Goal: Check status: Check status

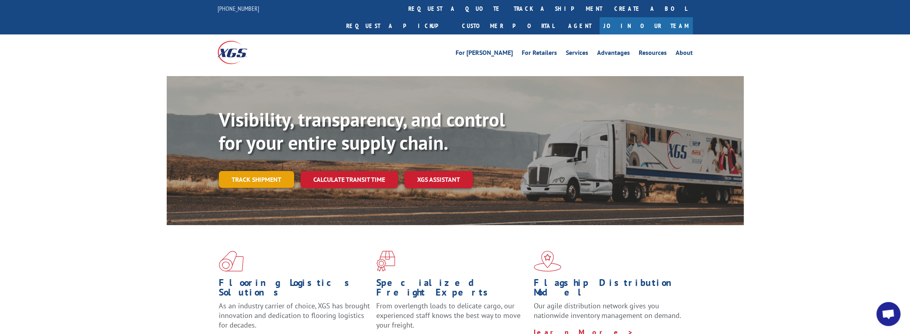
click at [257, 171] on link "Track shipment" at bounding box center [256, 179] width 75 height 17
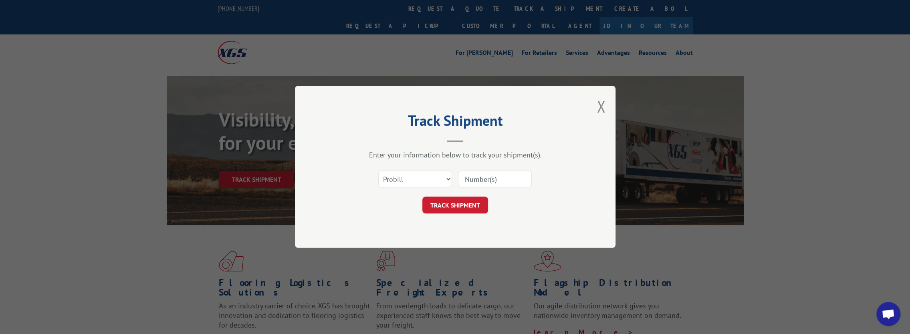
click at [484, 180] on input at bounding box center [495, 179] width 74 height 17
type input "17665588"
click at [473, 210] on button "TRACK SHIPMENT" at bounding box center [455, 205] width 66 height 17
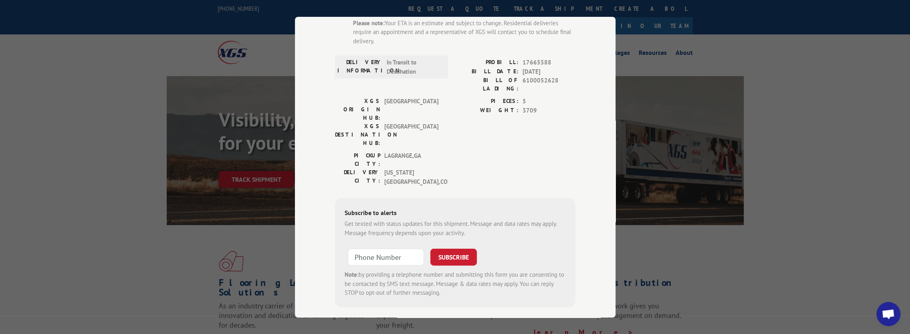
scroll to position [105, 0]
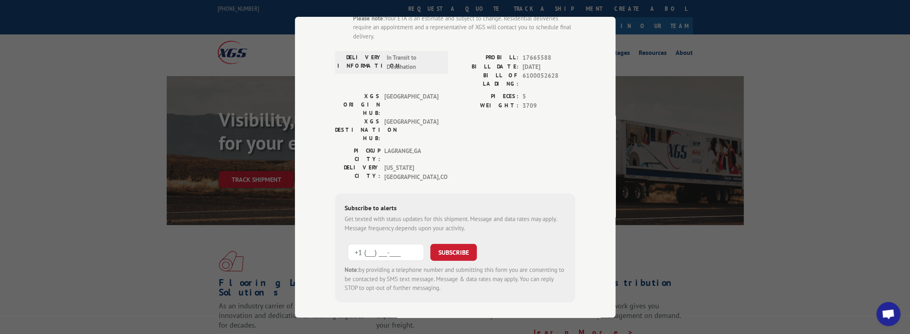
click at [367, 244] on input "+1 (___) ___-____" at bounding box center [386, 252] width 76 height 17
type input "[PHONE_NUMBER]"
click at [453, 244] on button "SUBSCRIBE" at bounding box center [453, 252] width 46 height 17
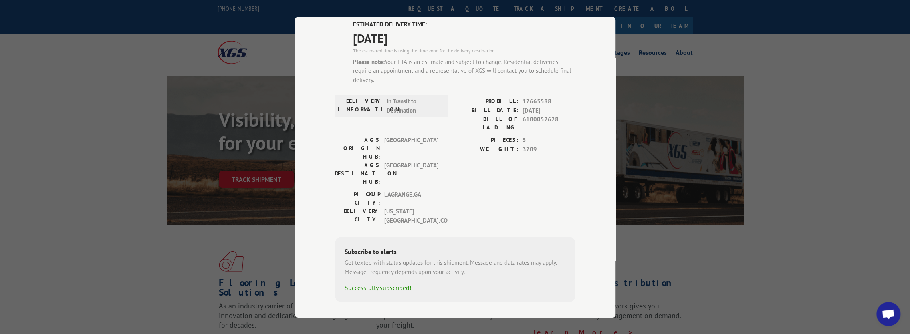
click at [688, 239] on div "Track Shipment ESTIMATED DELIVERY TIME: [DATE] The estimated time is using the …" at bounding box center [455, 167] width 910 height 334
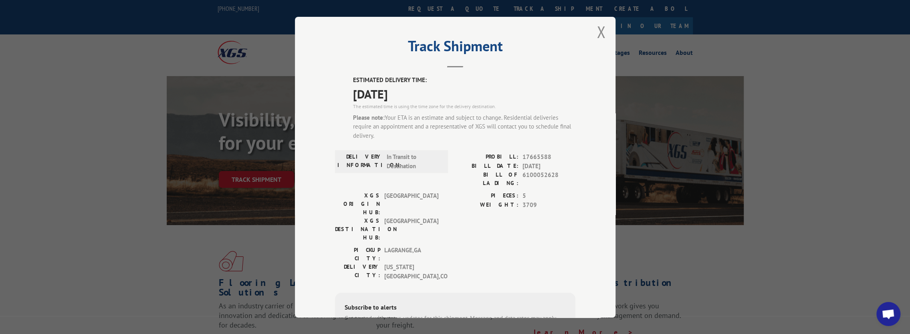
scroll to position [0, 0]
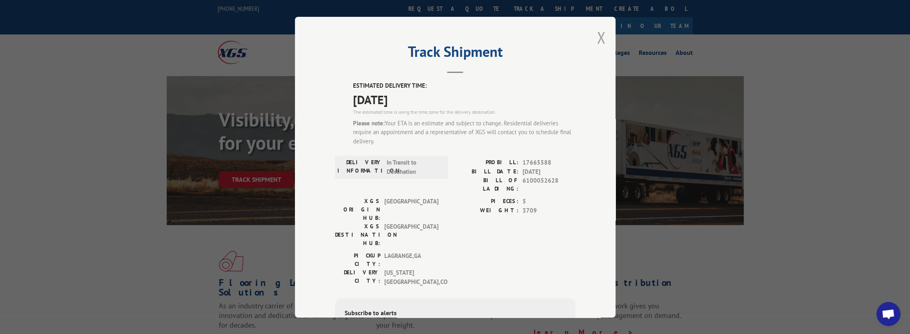
click at [596, 40] on button "Close modal" at bounding box center [600, 37] width 9 height 21
